Goal: Task Accomplishment & Management: Use online tool/utility

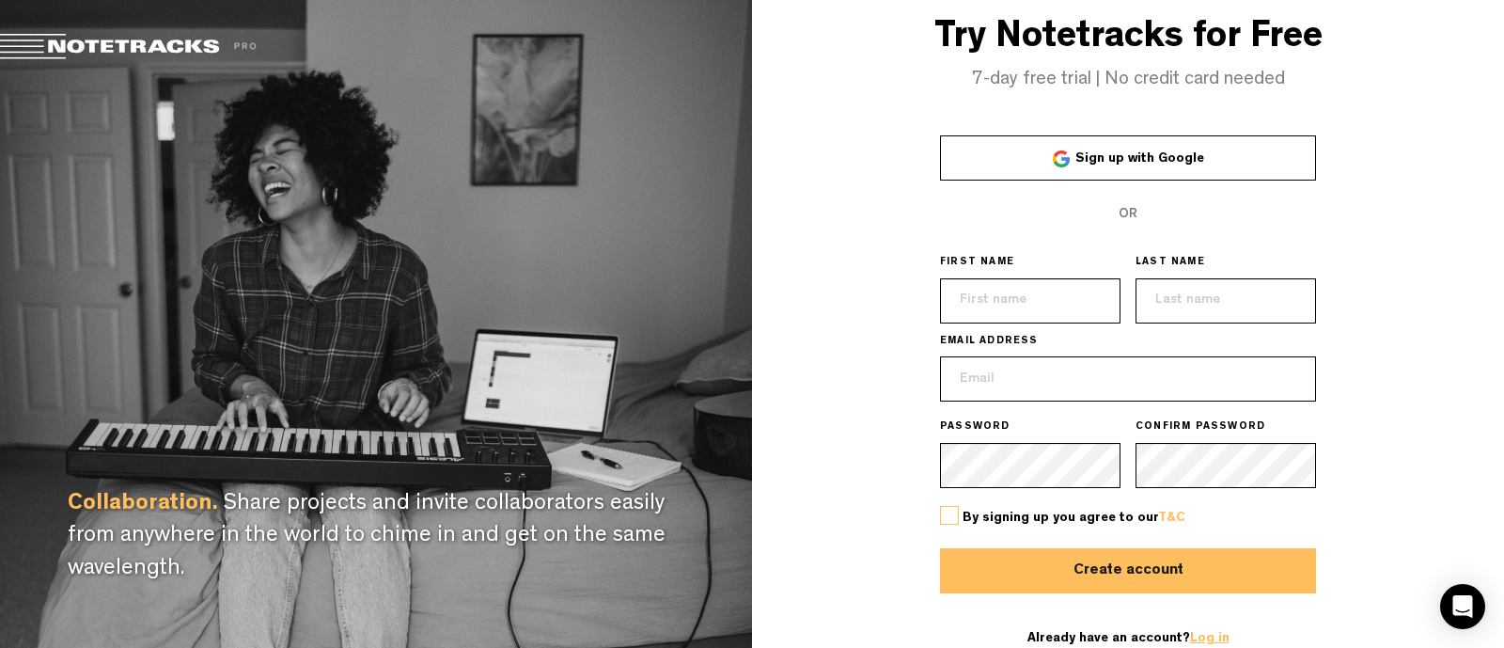
type input "[EMAIL_ADDRESS][DOMAIN_NAME]"
click at [1196, 636] on link "Log in" at bounding box center [1209, 638] width 39 height 13
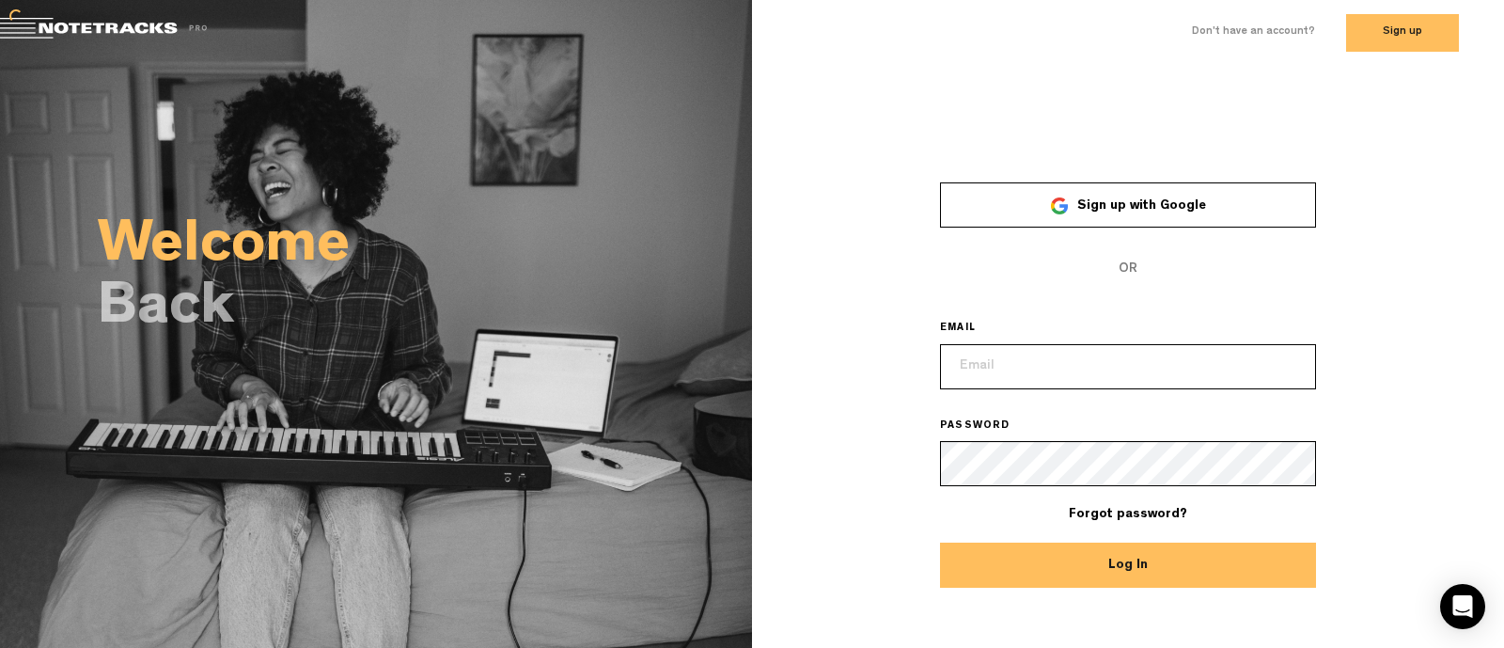
type input "[EMAIL_ADDRESS][DOMAIN_NAME]"
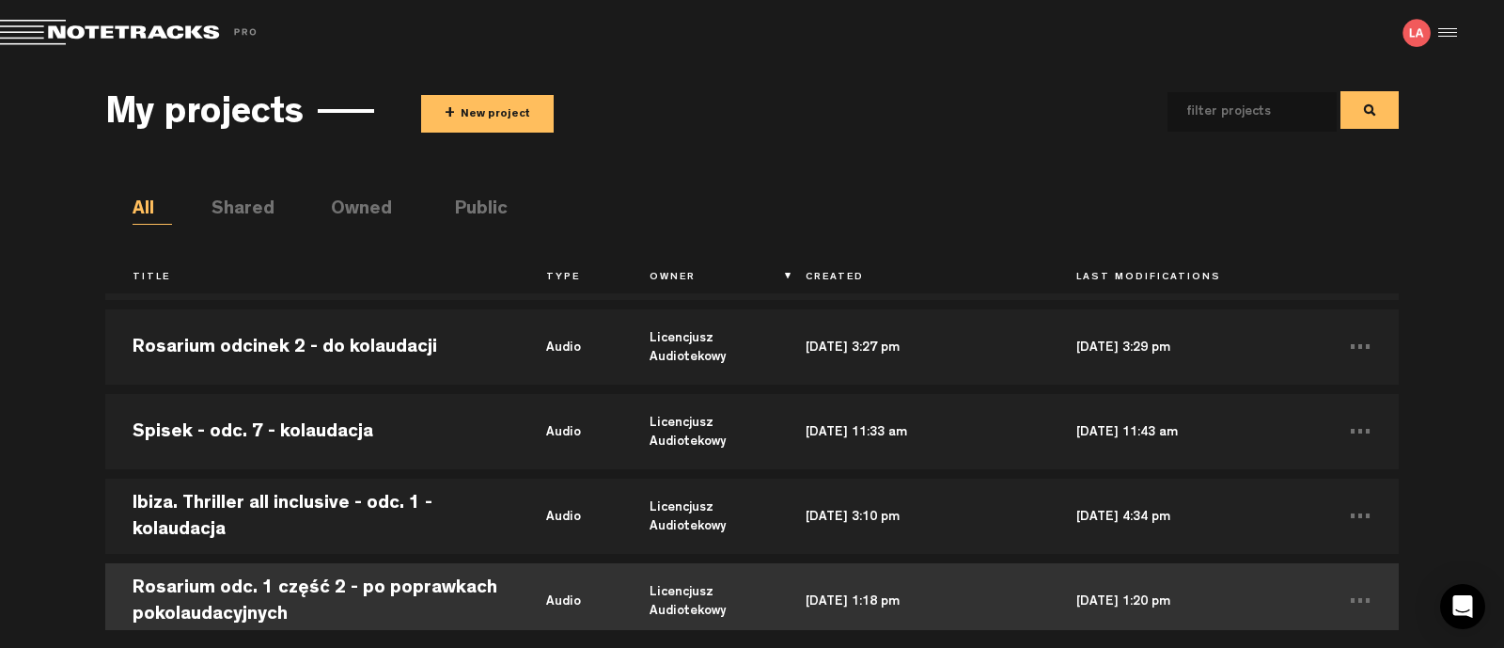
scroll to position [2820, 0]
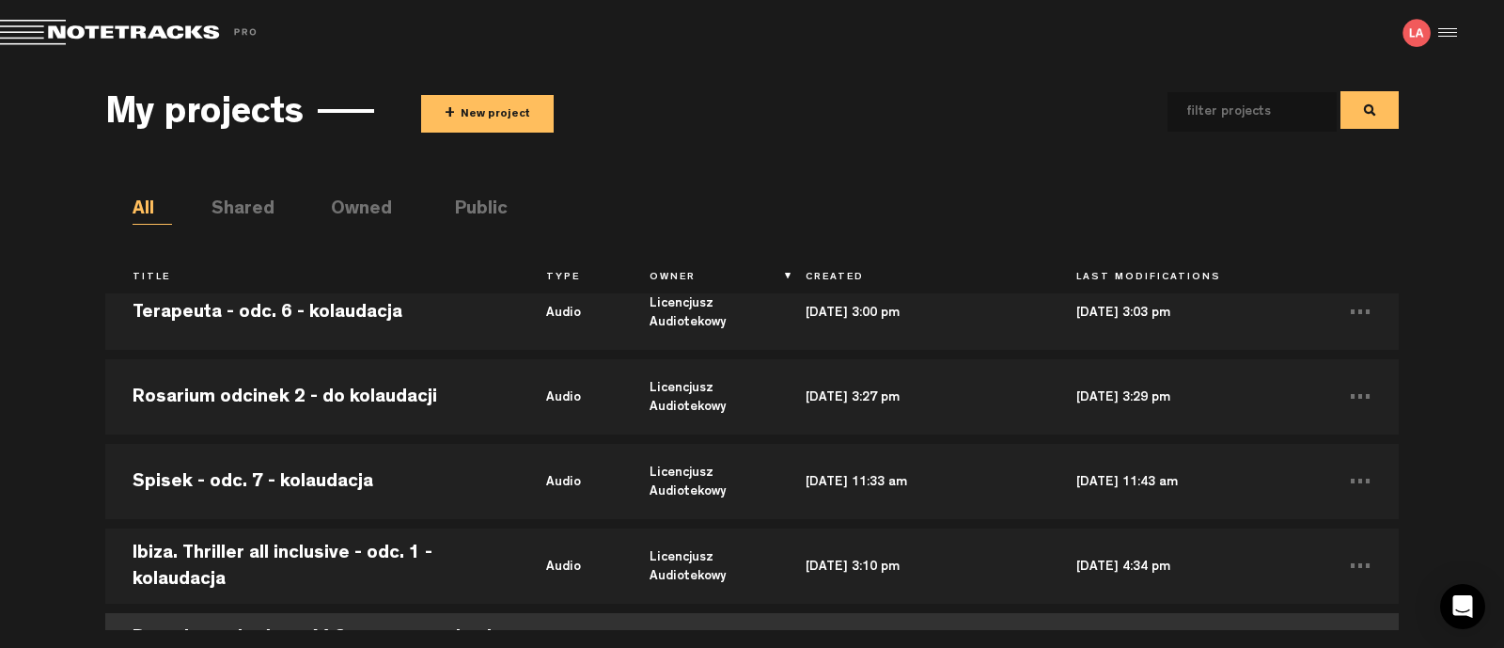
click at [283, 408] on td "Rosarium odcinek 2 - do kolaudacji" at bounding box center [312, 396] width 414 height 85
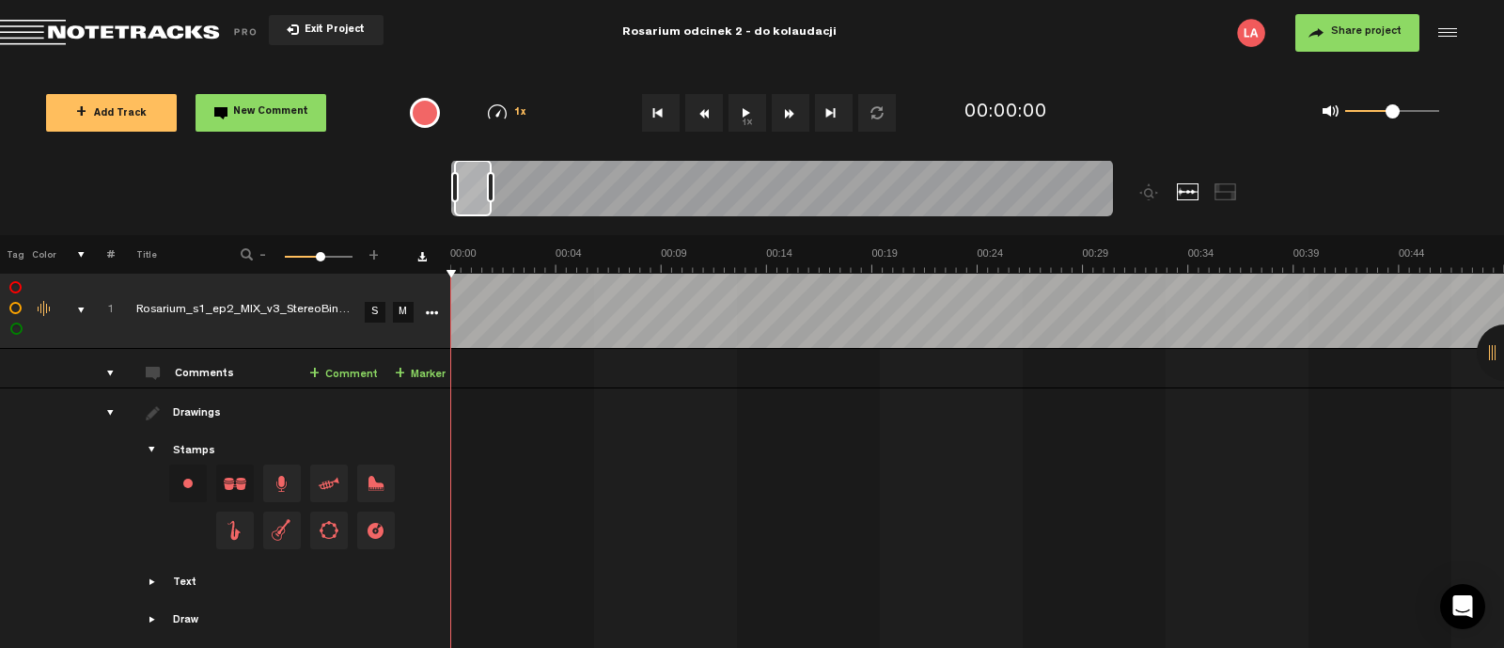
drag, startPoint x: 470, startPoint y: 185, endPoint x: 494, endPoint y: 191, distance: 25.1
click at [494, 191] on div at bounding box center [491, 187] width 8 height 30
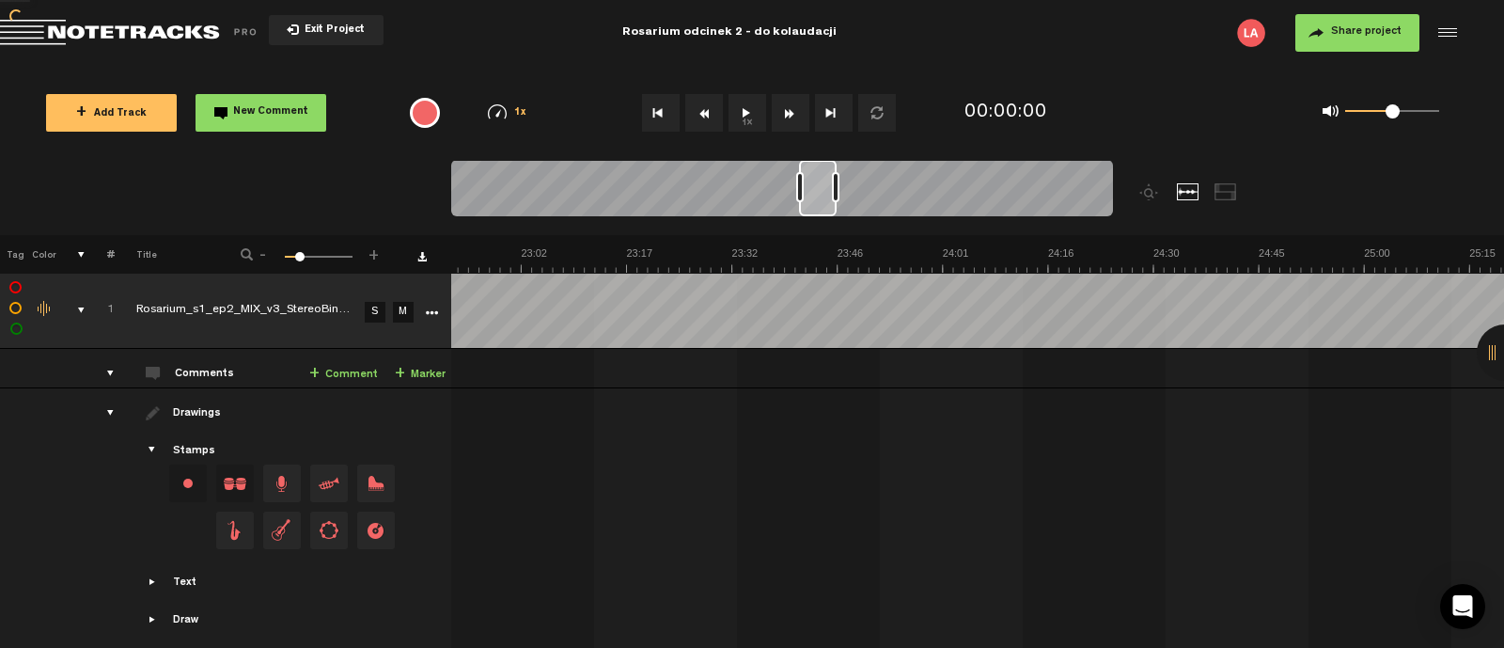
scroll to position [0, 10048]
drag, startPoint x: 466, startPoint y: 193, endPoint x: 817, endPoint y: 236, distance: 353.3
click at [817, 66] on div "Loading... 100% + Add Track New Comment 1x 0.25x 0.5x 0.75x 1x 1.25x 1.5x 1.75x…" at bounding box center [752, 66] width 1504 height 0
click at [747, 117] on button "1x" at bounding box center [747, 113] width 38 height 38
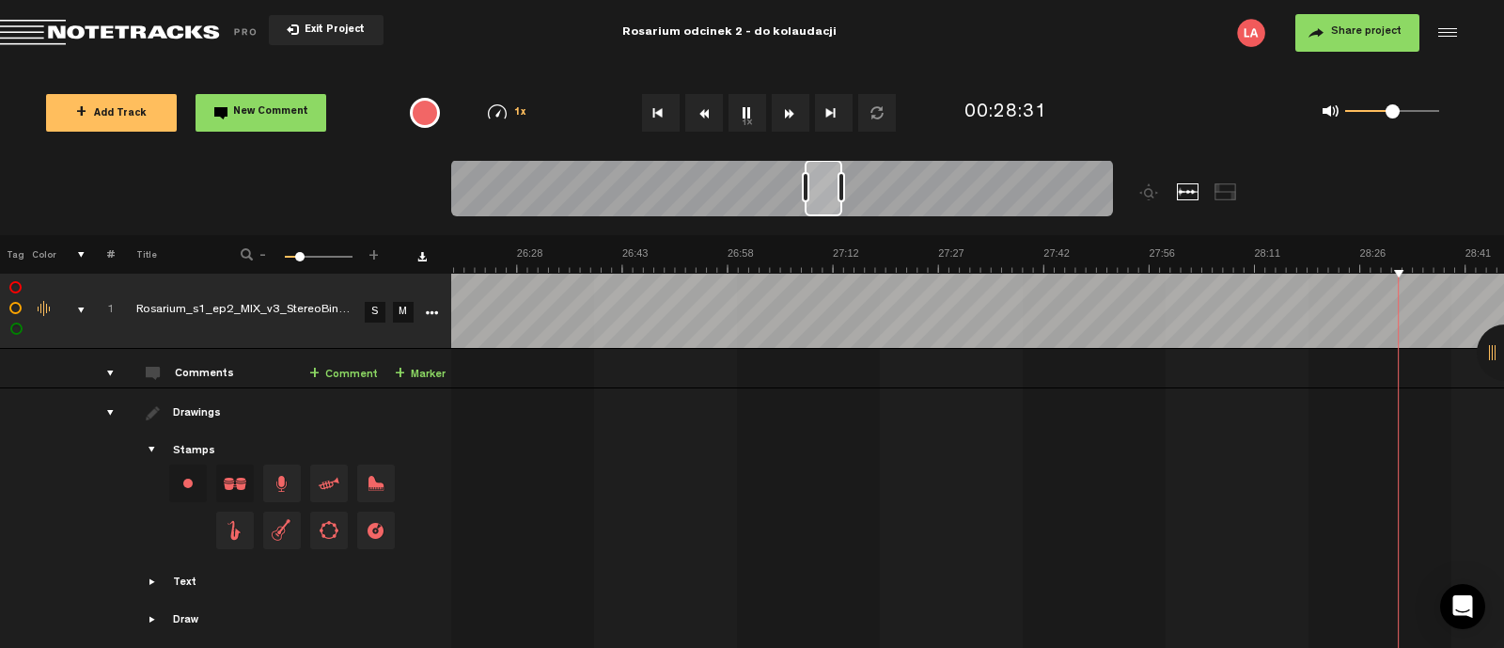
scroll to position [0, 11734]
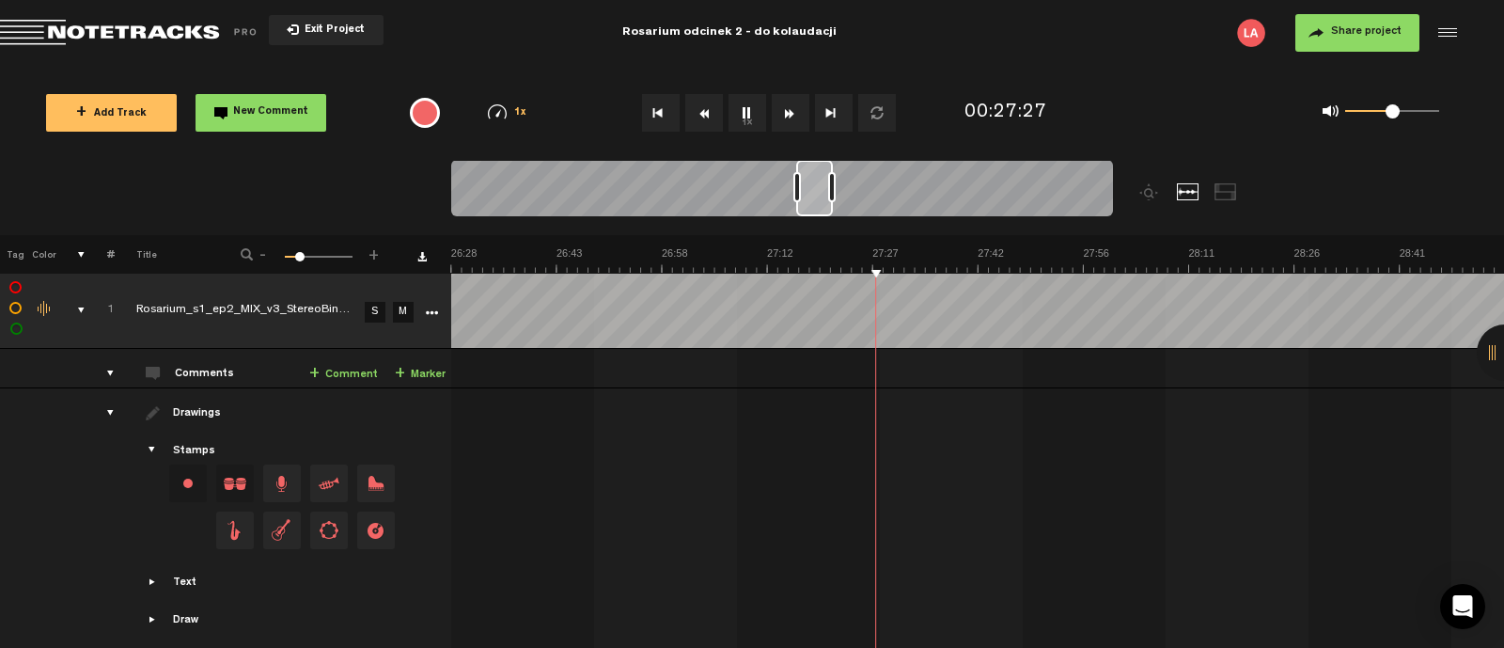
click at [816, 184] on div at bounding box center [814, 188] width 37 height 56
drag, startPoint x: 810, startPoint y: 190, endPoint x: 797, endPoint y: 190, distance: 13.2
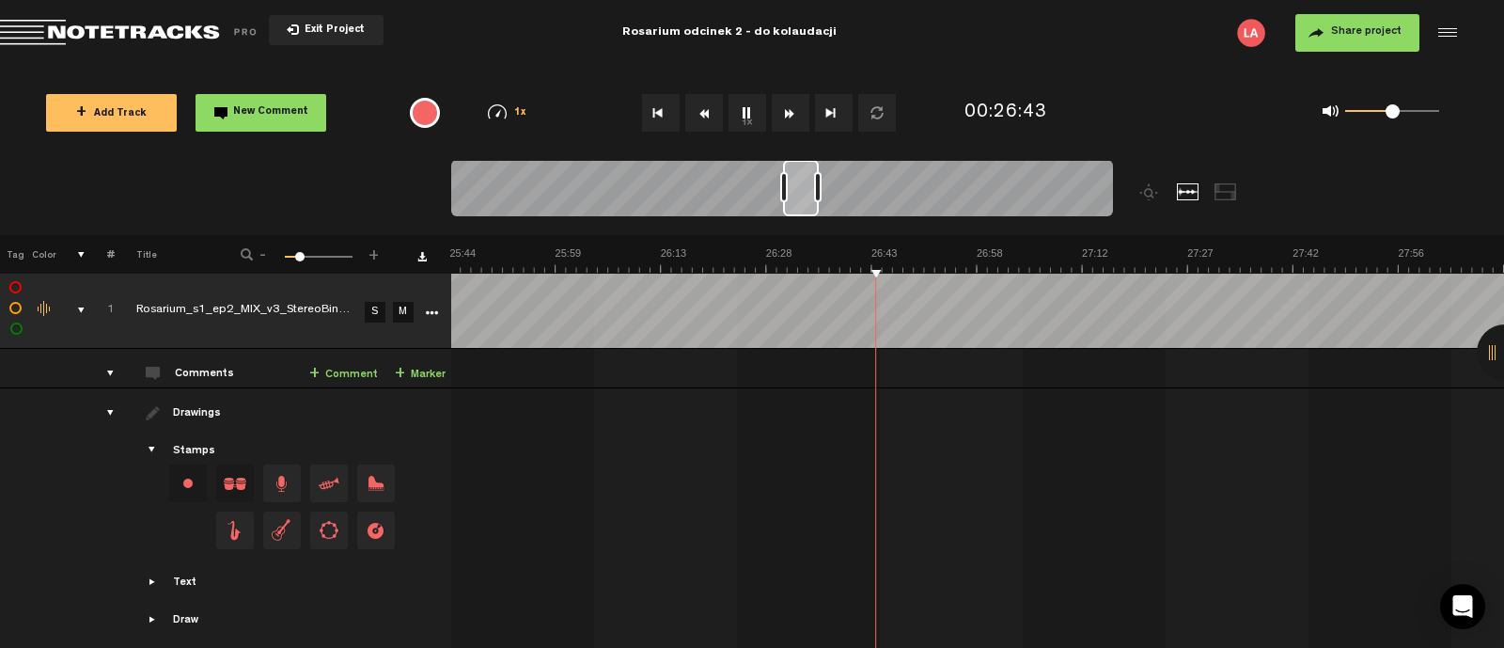
click at [797, 190] on div at bounding box center [801, 188] width 36 height 56
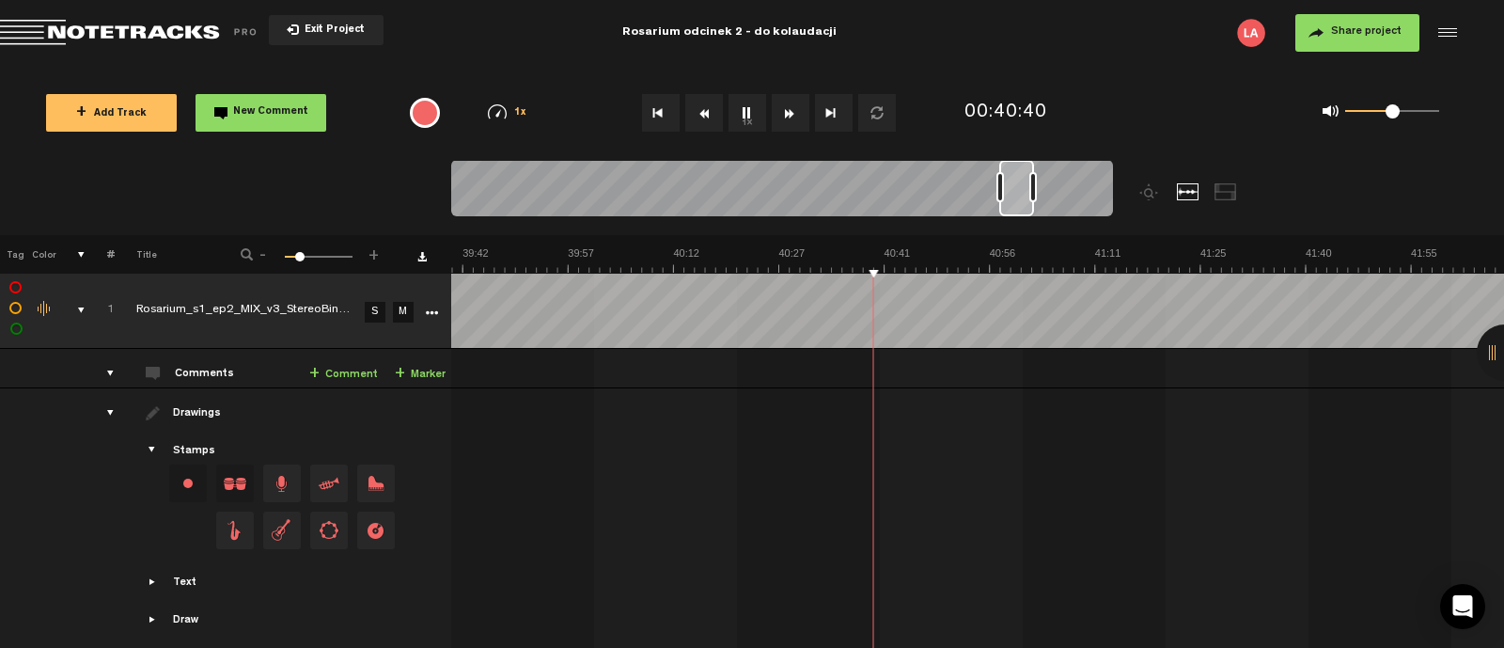
drag, startPoint x: 1076, startPoint y: 180, endPoint x: 1015, endPoint y: 190, distance: 61.8
click at [1015, 190] on div at bounding box center [1016, 188] width 35 height 56
click at [748, 111] on button "1x" at bounding box center [747, 113] width 38 height 38
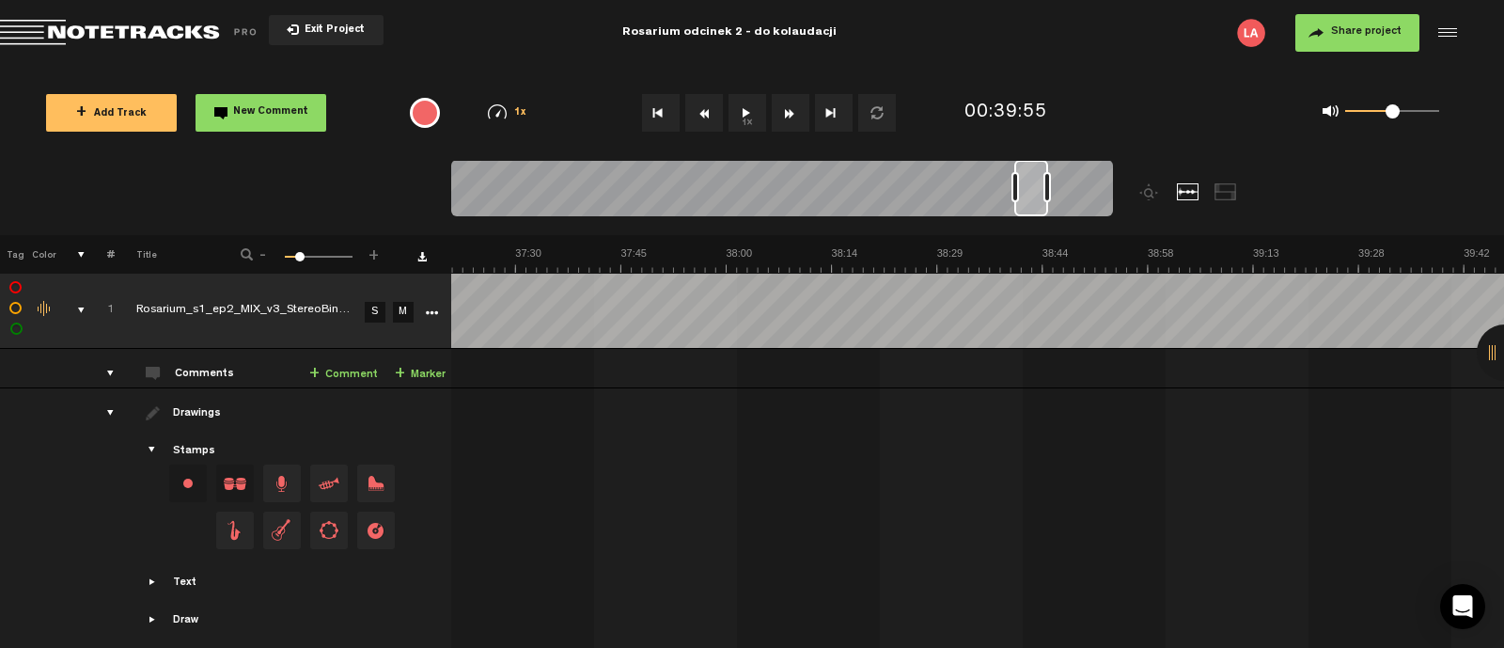
drag, startPoint x: 1021, startPoint y: 183, endPoint x: 1036, endPoint y: 187, distance: 15.5
click at [1036, 187] on div at bounding box center [1031, 188] width 34 height 56
click at [747, 117] on button "1x" at bounding box center [747, 113] width 38 height 38
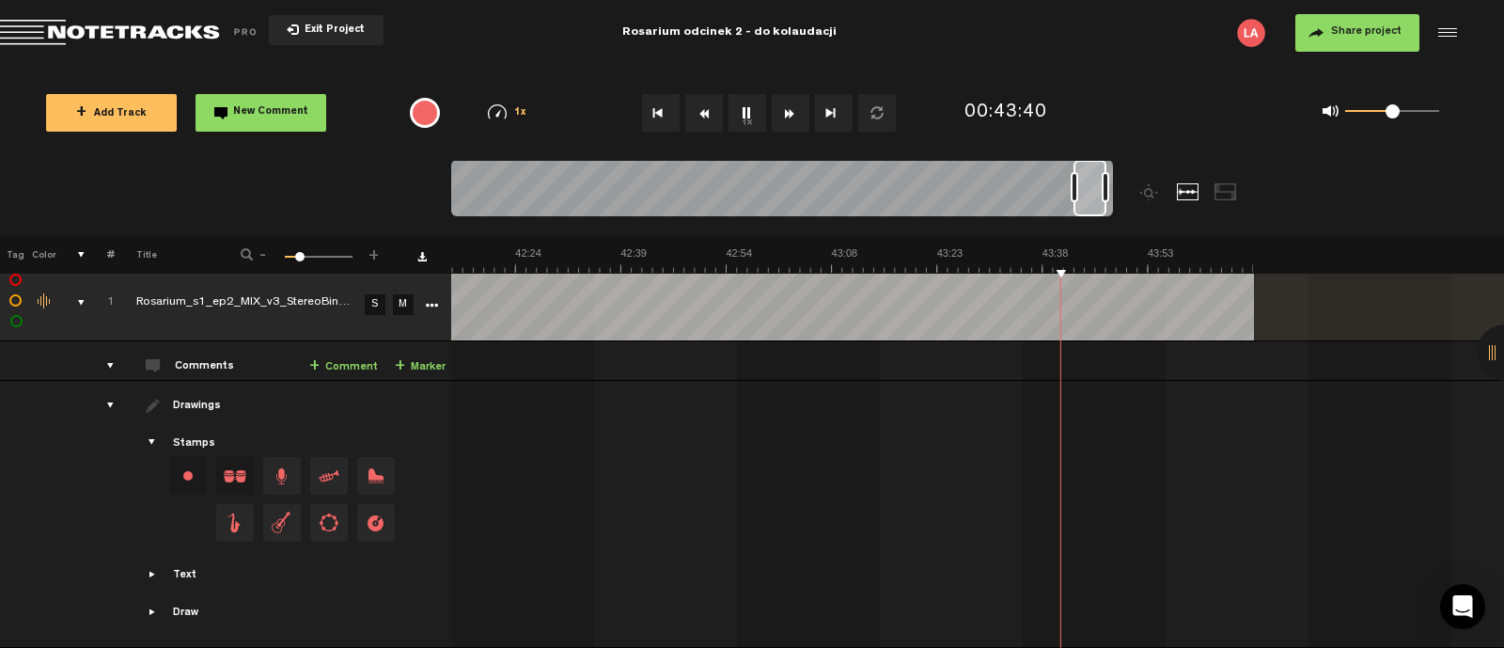
scroll to position [16, 0]
click at [108, 25] on span "Return to Project List" at bounding box center [131, 33] width 263 height 26
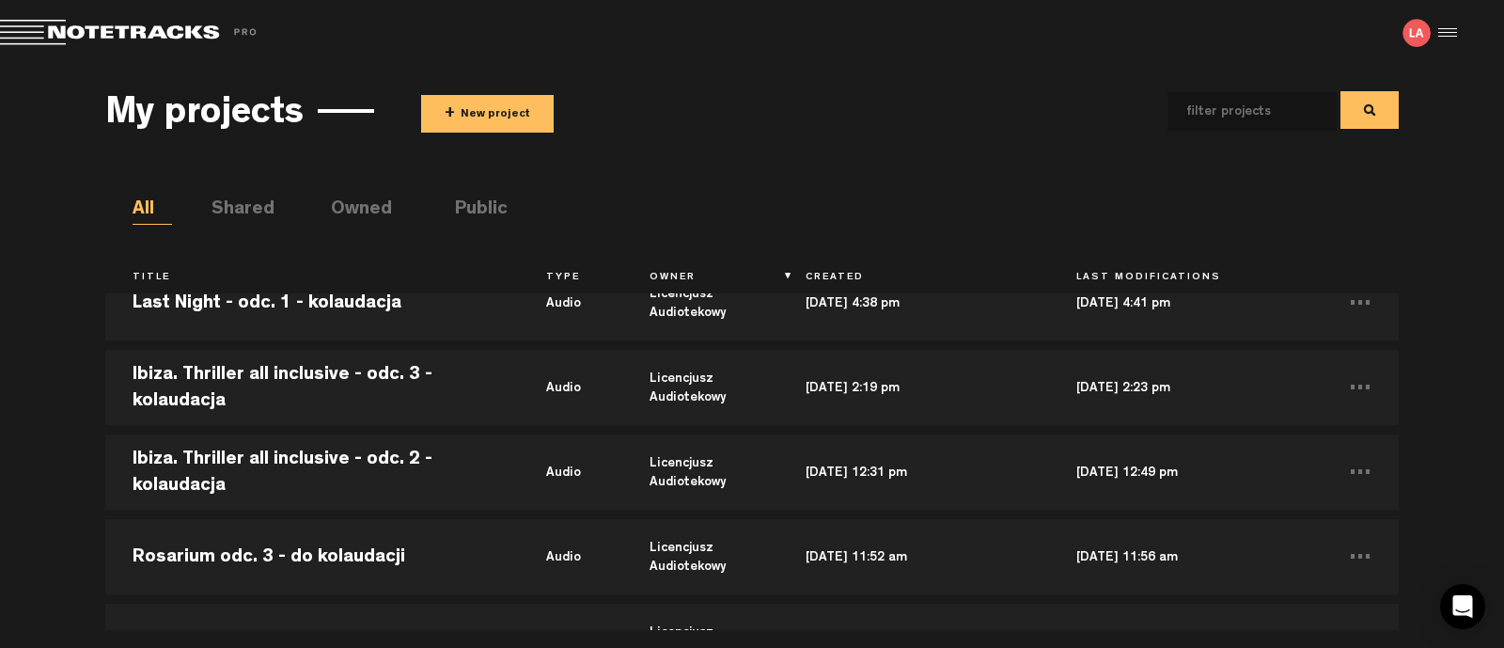
scroll to position [2115, 0]
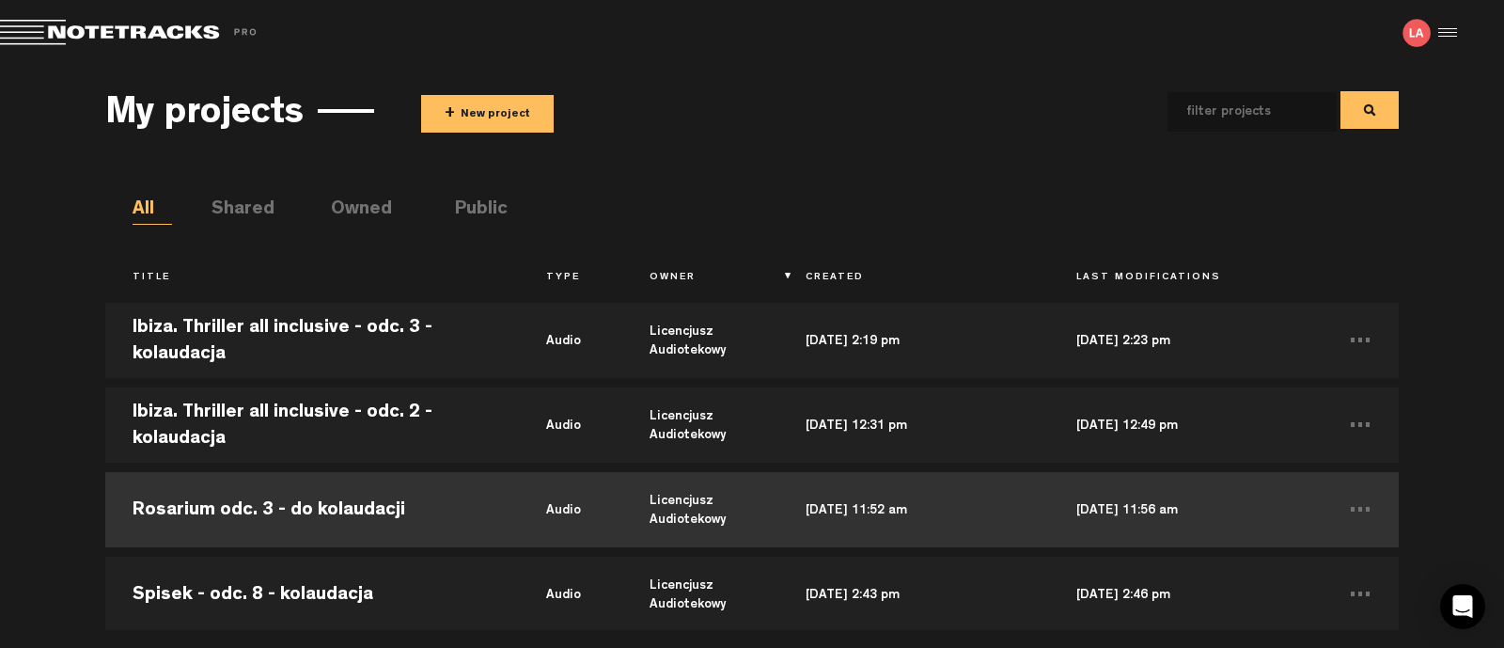
click at [288, 506] on td "Rosarium odc. 3 - do kolaudacji" at bounding box center [312, 509] width 414 height 85
